Goal: Task Accomplishment & Management: Contribute content

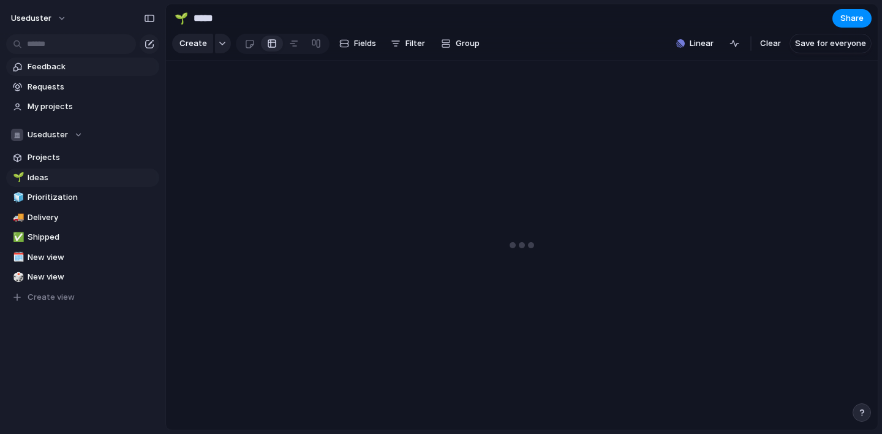
click at [55, 68] on span "Feedback" at bounding box center [91, 67] width 127 height 12
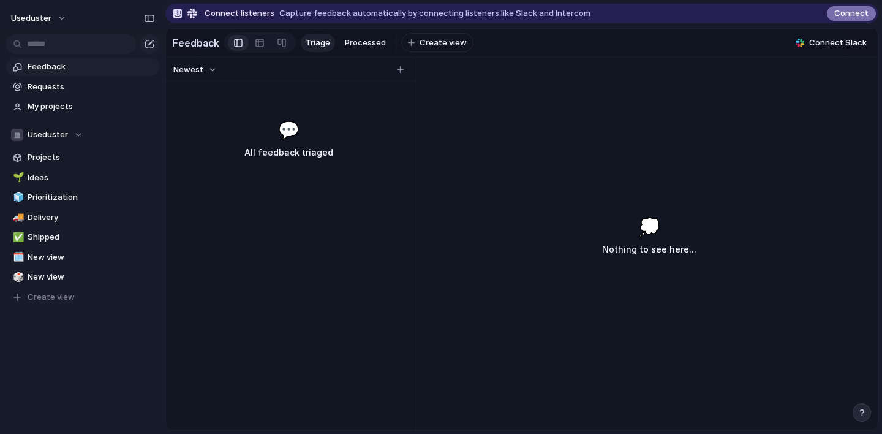
click at [847, 17] on span "Connect" at bounding box center [851, 13] width 34 height 12
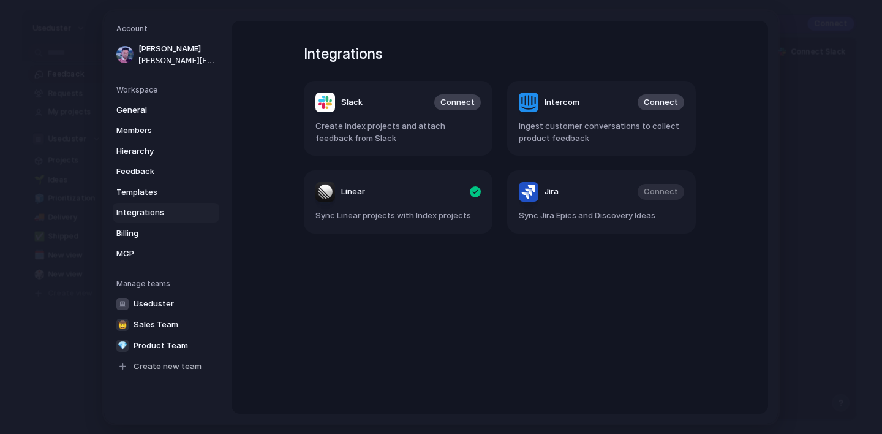
click at [564, 37] on div "Integrations Slack Connect Create Index projects and attach feedback from Slack…" at bounding box center [500, 217] width 436 height 393
click at [363, 347] on div "Integrations Slack Connect Create Index projects and attach feedback from Slack…" at bounding box center [500, 217] width 436 height 393
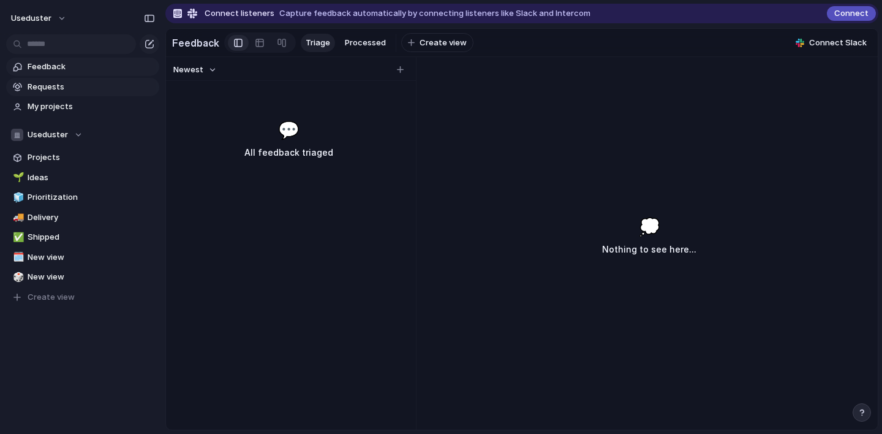
click at [64, 94] on link "Requests" at bounding box center [82, 87] width 153 height 18
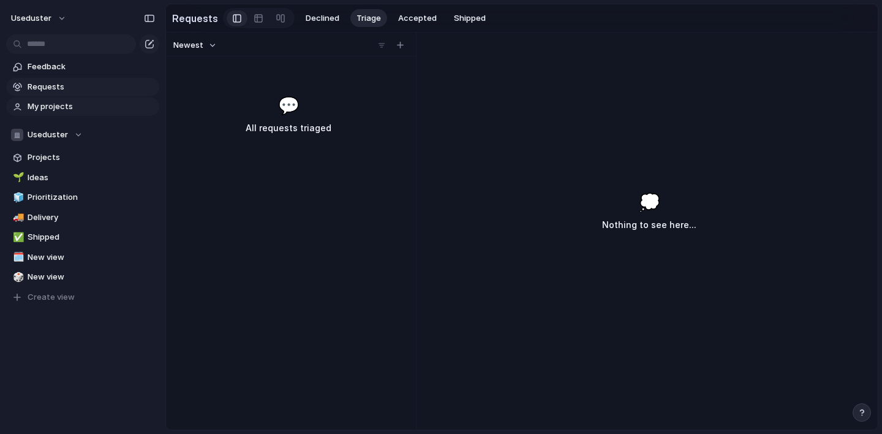
click at [64, 113] on link "My projects" at bounding box center [82, 106] width 153 height 18
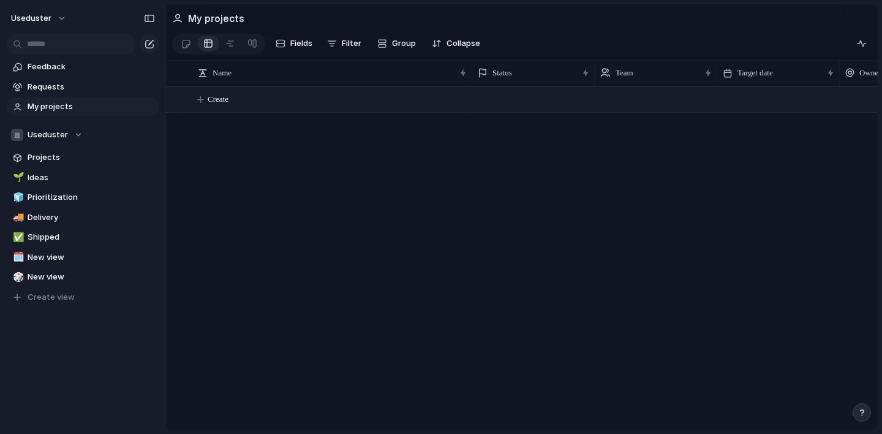
click at [245, 99] on button "Create" at bounding box center [537, 99] width 719 height 25
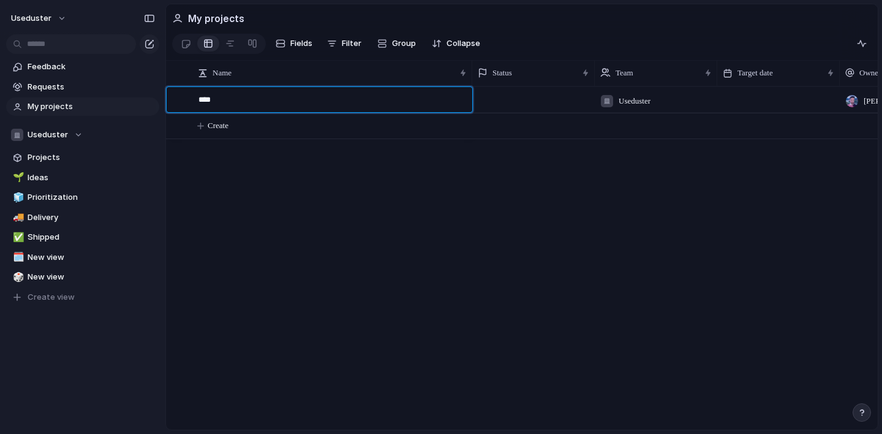
type textarea "*****"
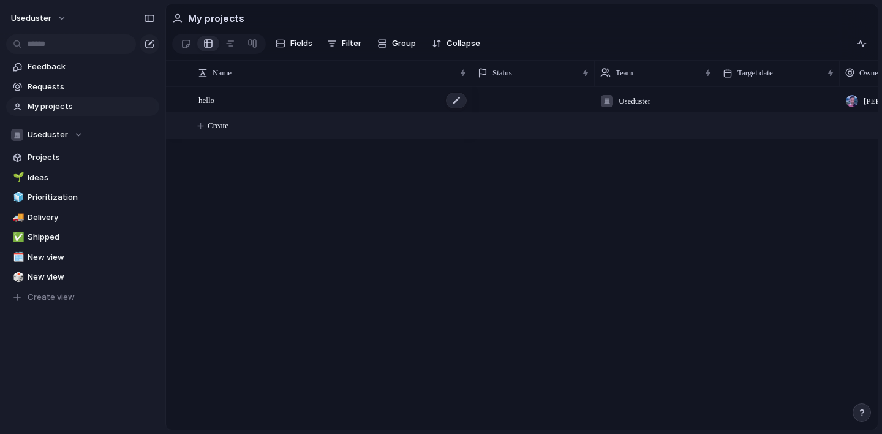
click at [273, 99] on div "hello" at bounding box center [333, 100] width 270 height 25
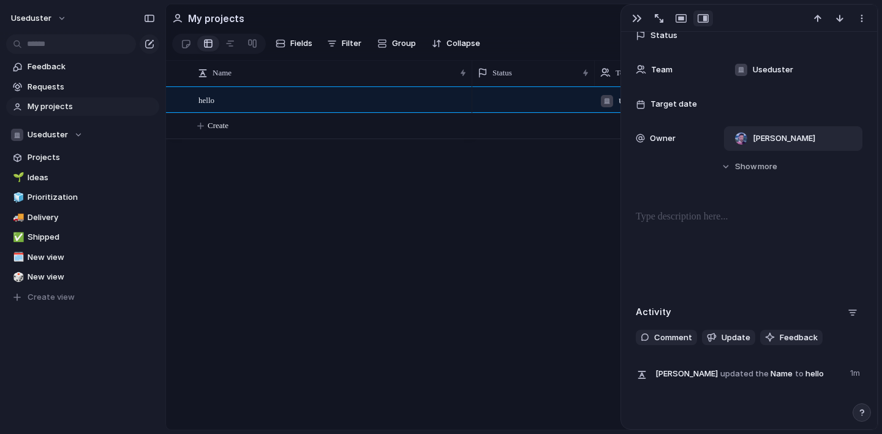
scroll to position [84, 0]
click at [780, 336] on span "Feedback" at bounding box center [799, 336] width 38 height 12
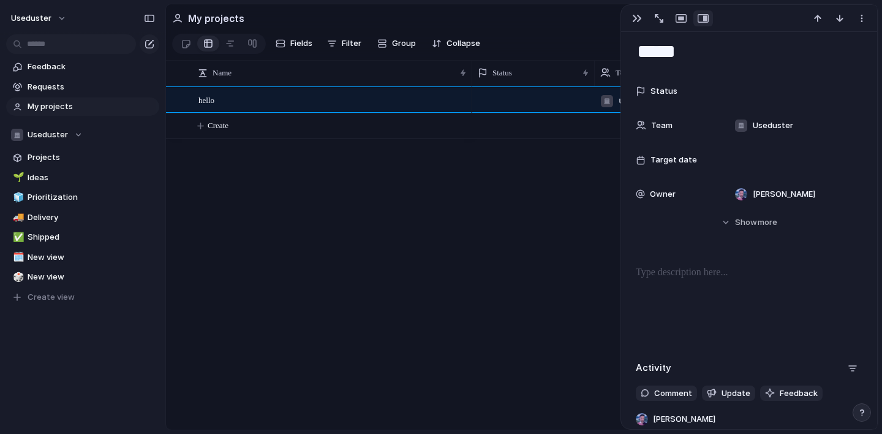
scroll to position [0, 0]
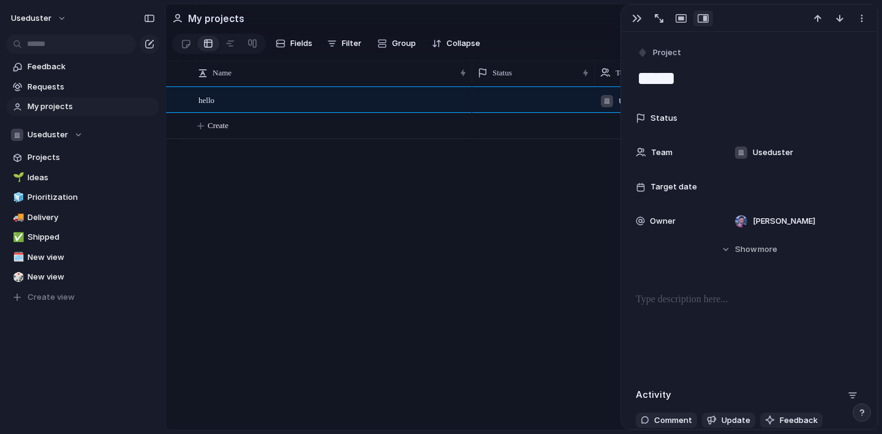
click at [553, 309] on div "Useduster Jorge Herlein" at bounding box center [674, 257] width 405 height 343
click at [638, 28] on div at bounding box center [749, 18] width 256 height 27
click at [632, 11] on button "button" at bounding box center [637, 18] width 20 height 16
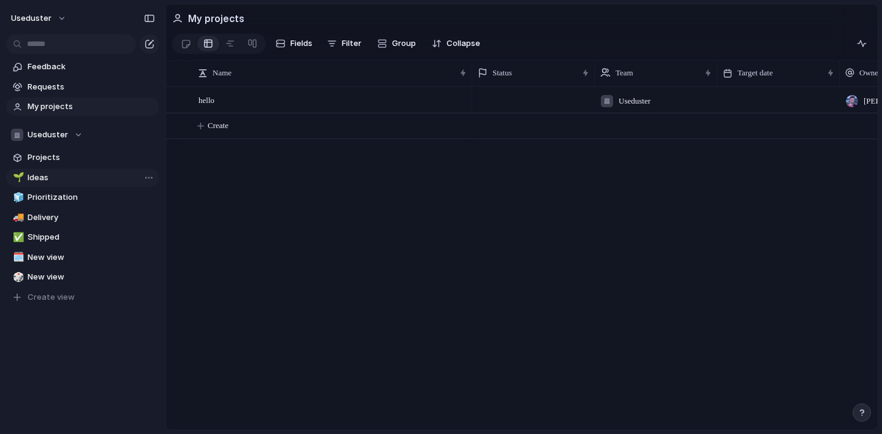
click at [73, 173] on span "Ideas" at bounding box center [91, 178] width 127 height 12
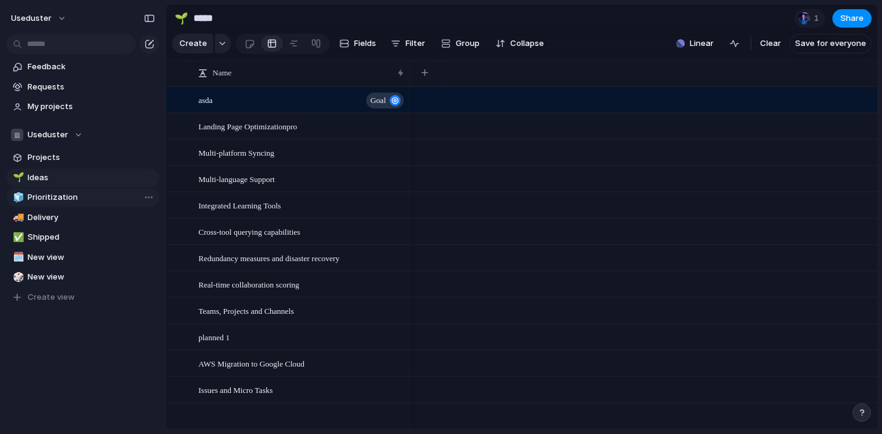
click at [55, 194] on span "Prioritization" at bounding box center [91, 197] width 127 height 12
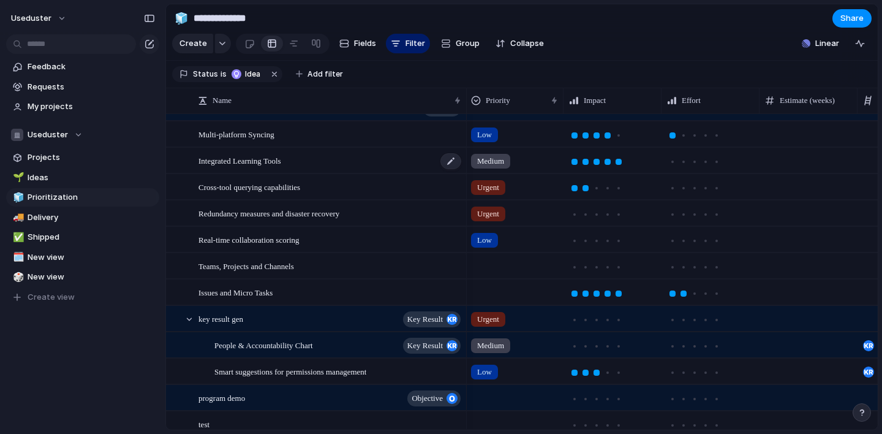
scroll to position [52, 0]
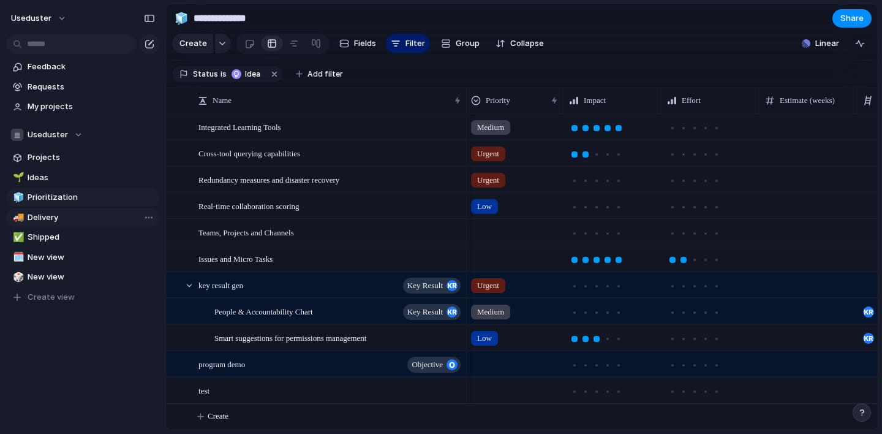
click at [49, 216] on span "Delivery" at bounding box center [91, 217] width 127 height 12
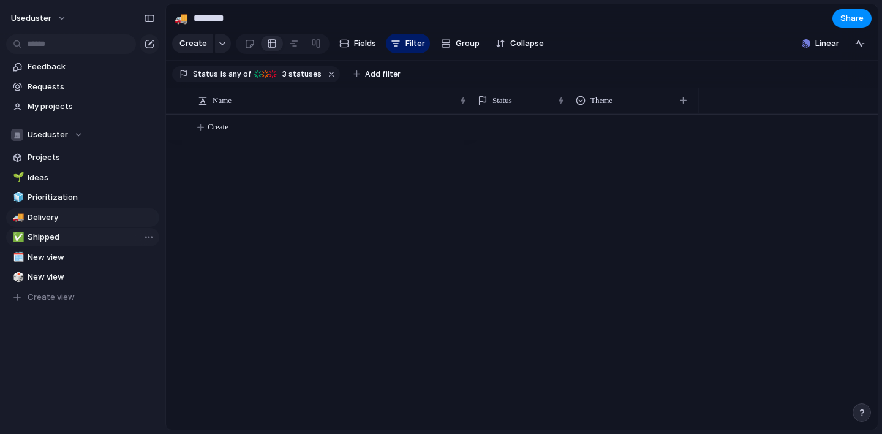
click at [80, 244] on link "✅ Shipped" at bounding box center [82, 237] width 153 height 18
type input "*******"
click at [78, 260] on span "New view" at bounding box center [91, 257] width 127 height 12
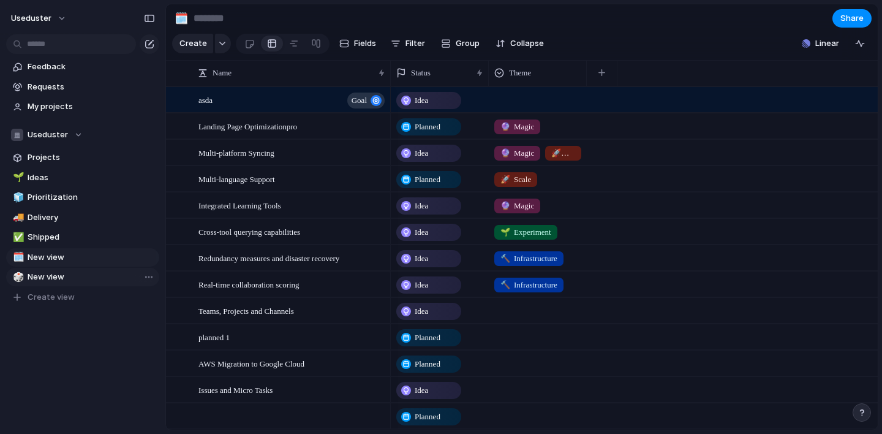
click at [73, 280] on span "New view" at bounding box center [91, 277] width 127 height 12
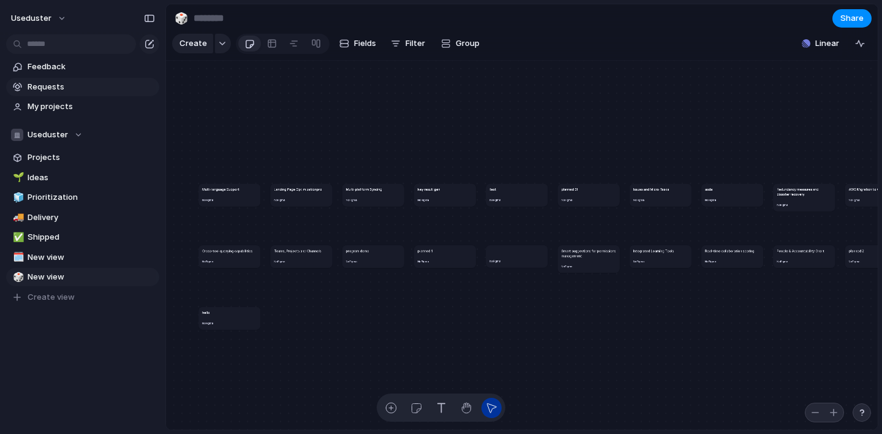
click at [59, 93] on link "Requests" at bounding box center [82, 87] width 153 height 18
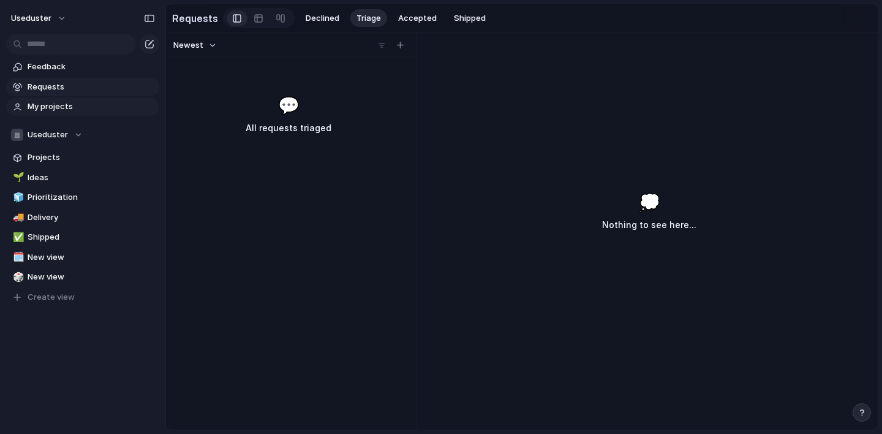
click at [66, 106] on span "My projects" at bounding box center [91, 106] width 127 height 12
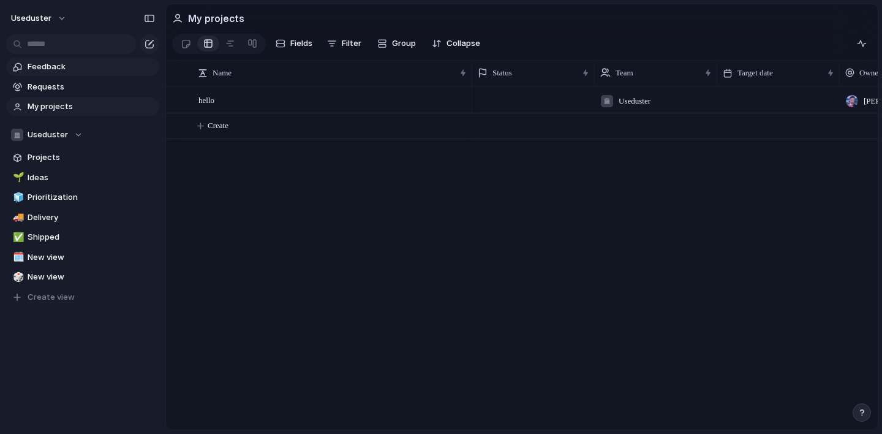
click at [70, 70] on span "Feedback" at bounding box center [91, 67] width 127 height 12
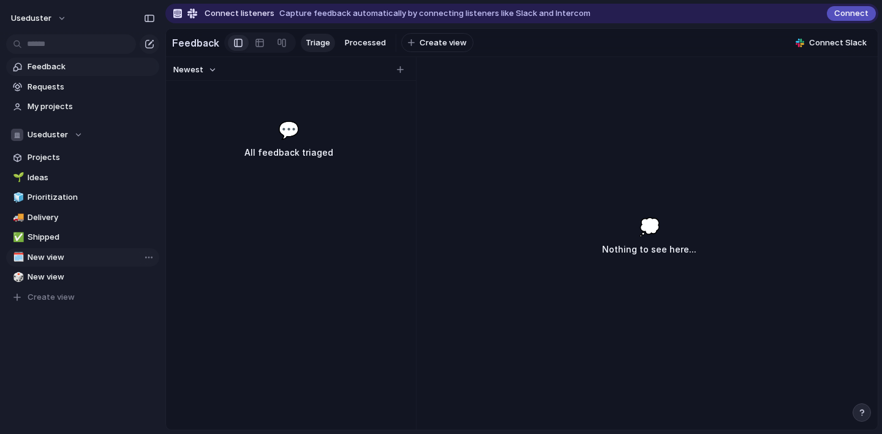
click at [62, 257] on span "New view" at bounding box center [91, 257] width 127 height 12
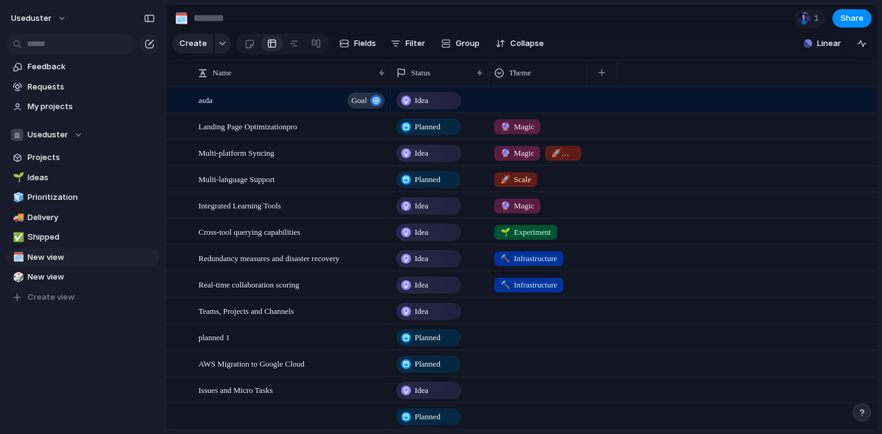
click at [441, 217] on div at bounding box center [441, 217] width 0 height 0
click at [802, 19] on div at bounding box center [804, 18] width 12 height 12
click at [692, 29] on div "Seen by [PERSON_NAME]" at bounding box center [441, 217] width 882 height 434
